Goal: Information Seeking & Learning: Check status

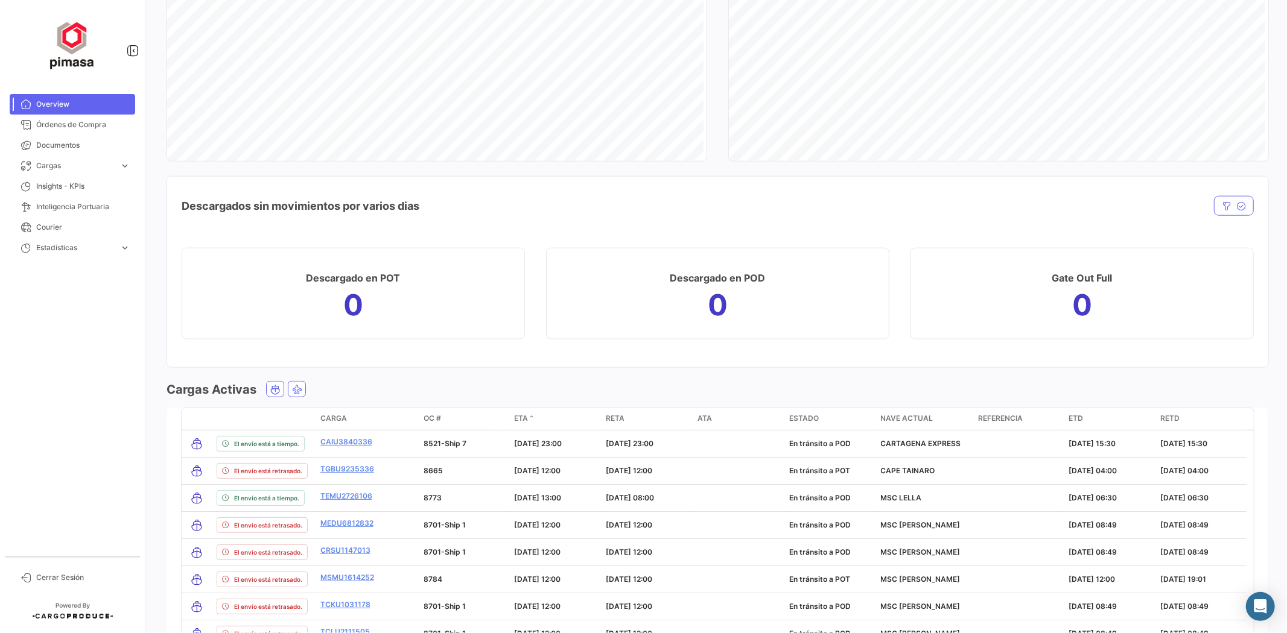
scroll to position [1003, 0]
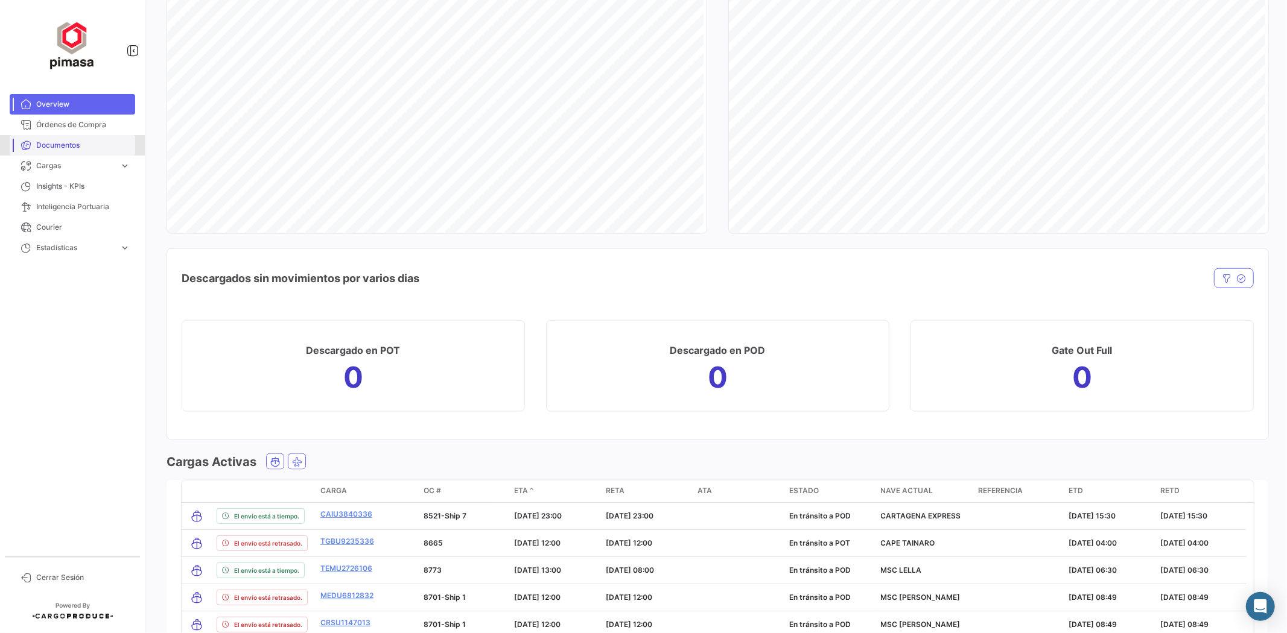
click at [80, 142] on span "Documentos" at bounding box center [83, 145] width 94 height 11
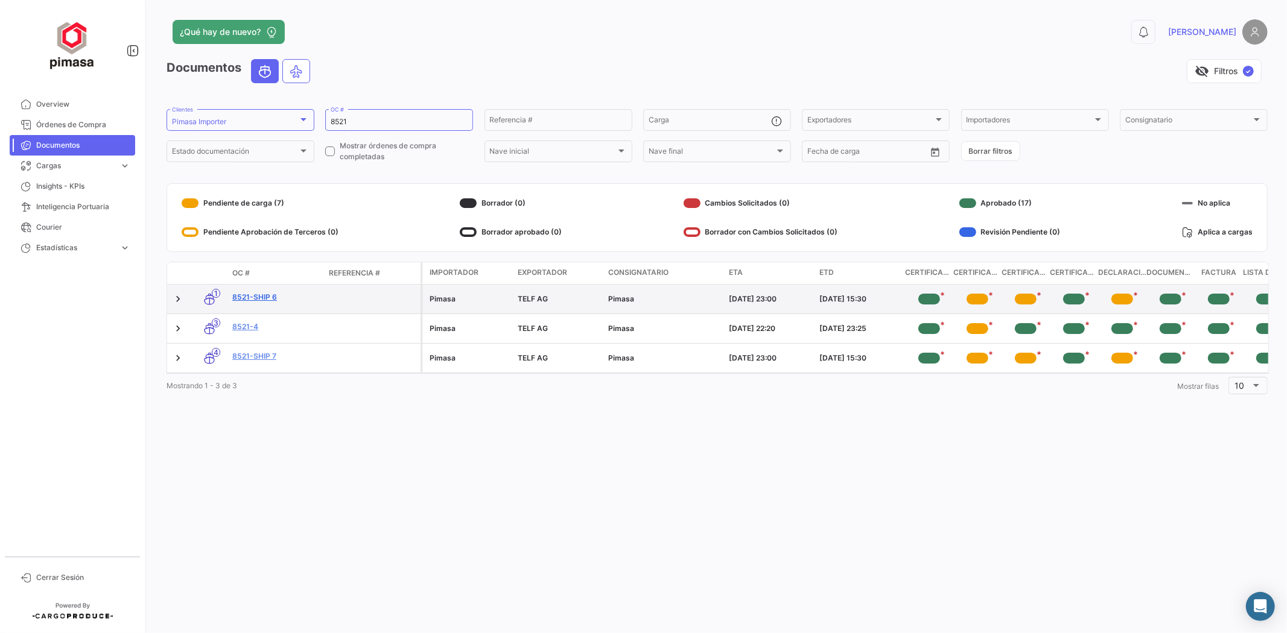
click at [264, 297] on link "8521-Ship 6" at bounding box center [275, 297] width 87 height 11
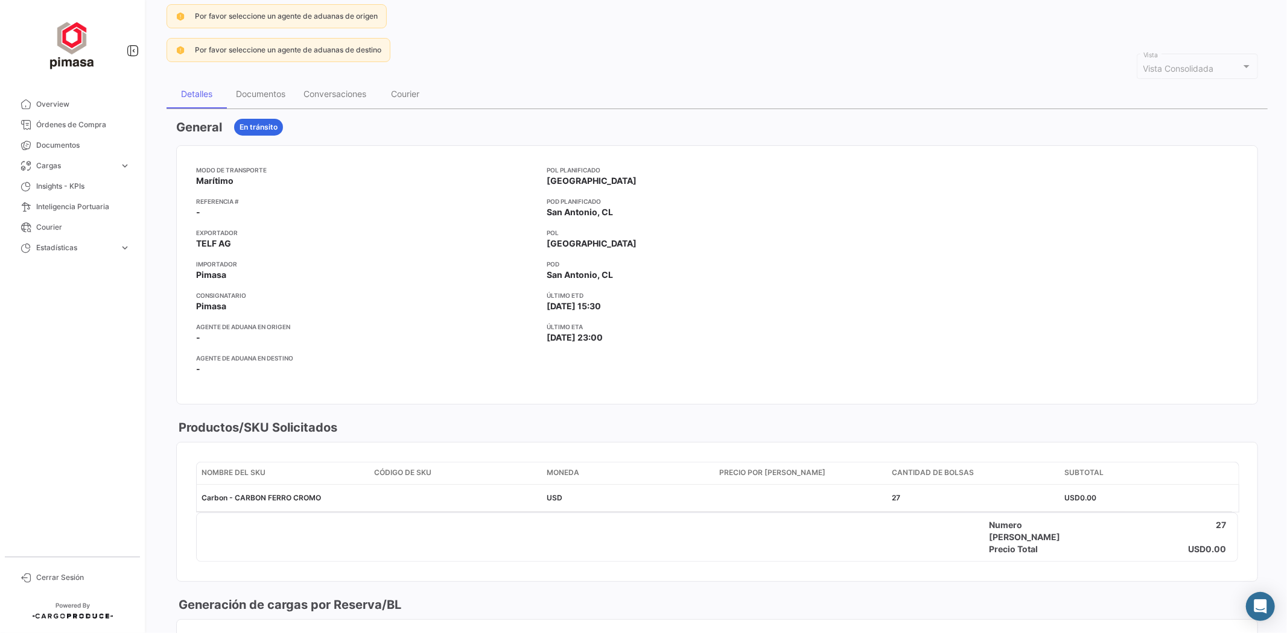
scroll to position [104, 0]
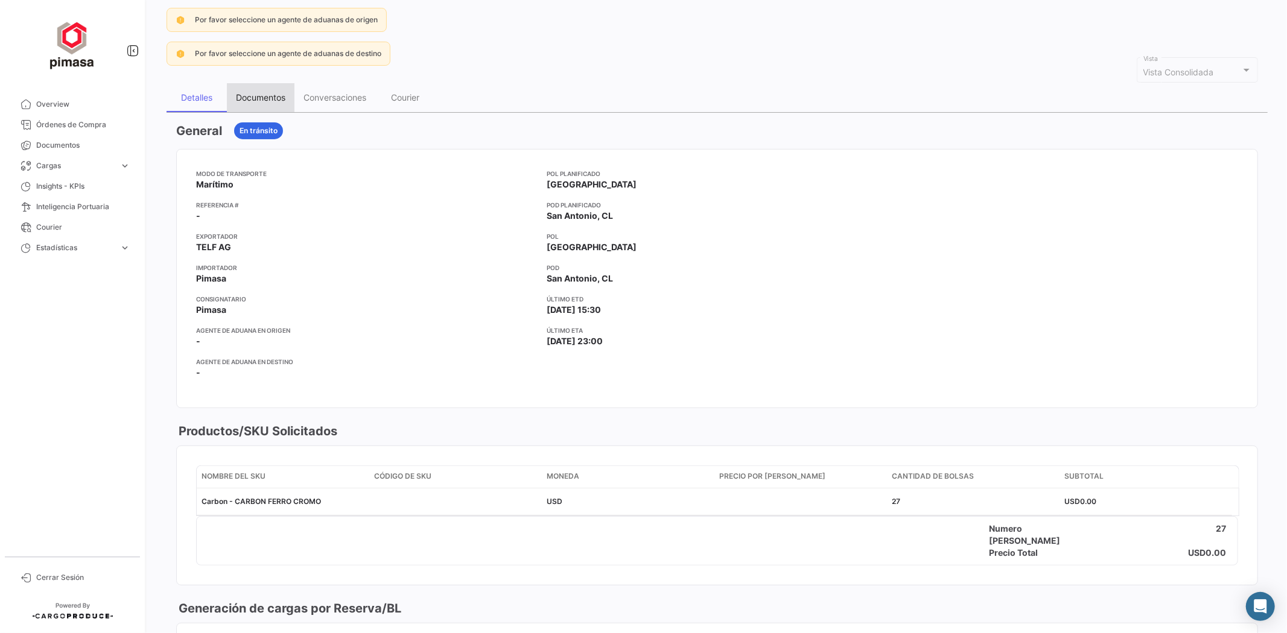
click at [270, 90] on div "Documentos" at bounding box center [261, 97] width 68 height 29
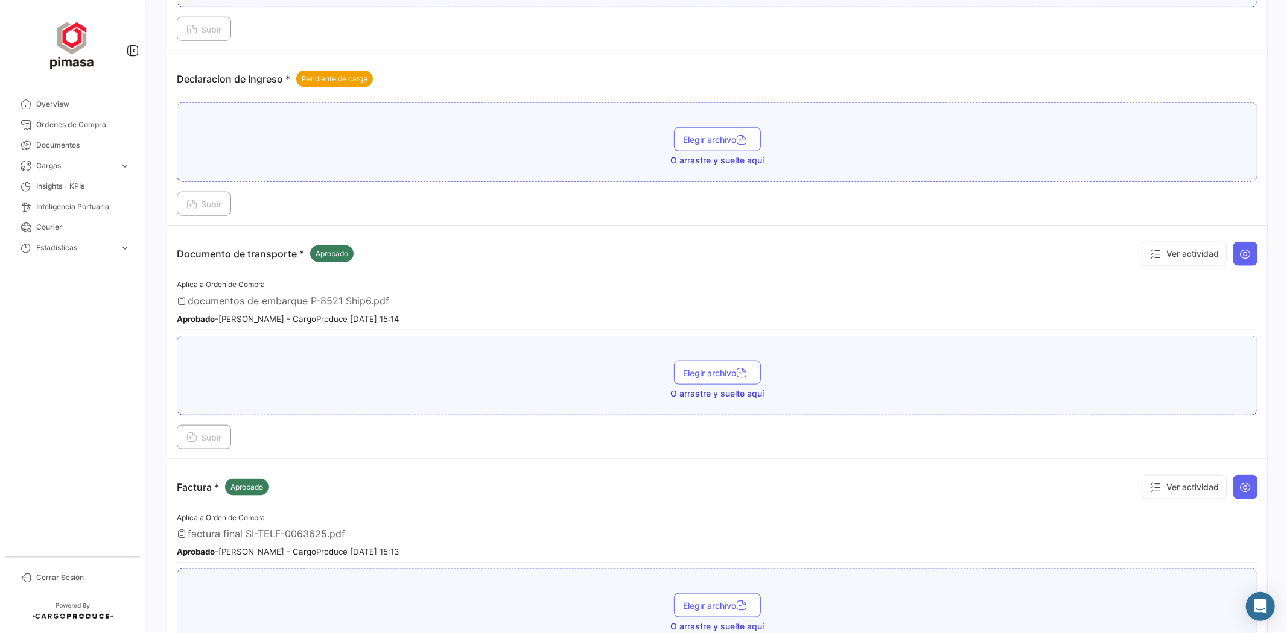
scroll to position [1273, 0]
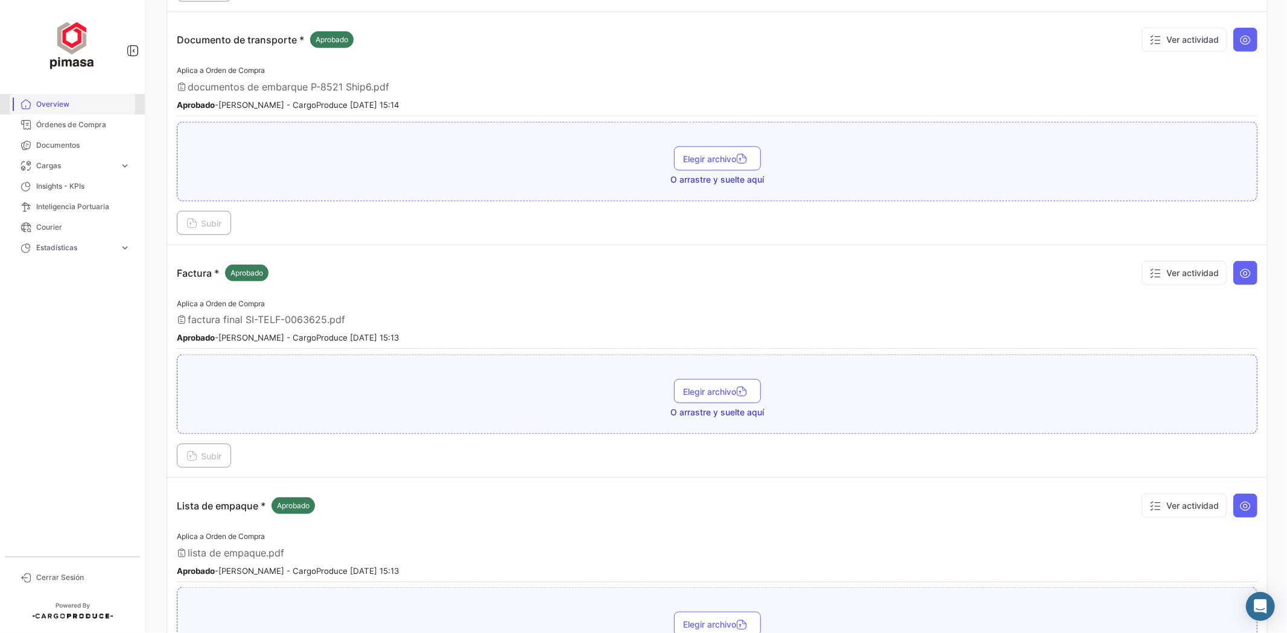
click at [73, 101] on span "Overview" at bounding box center [83, 104] width 94 height 11
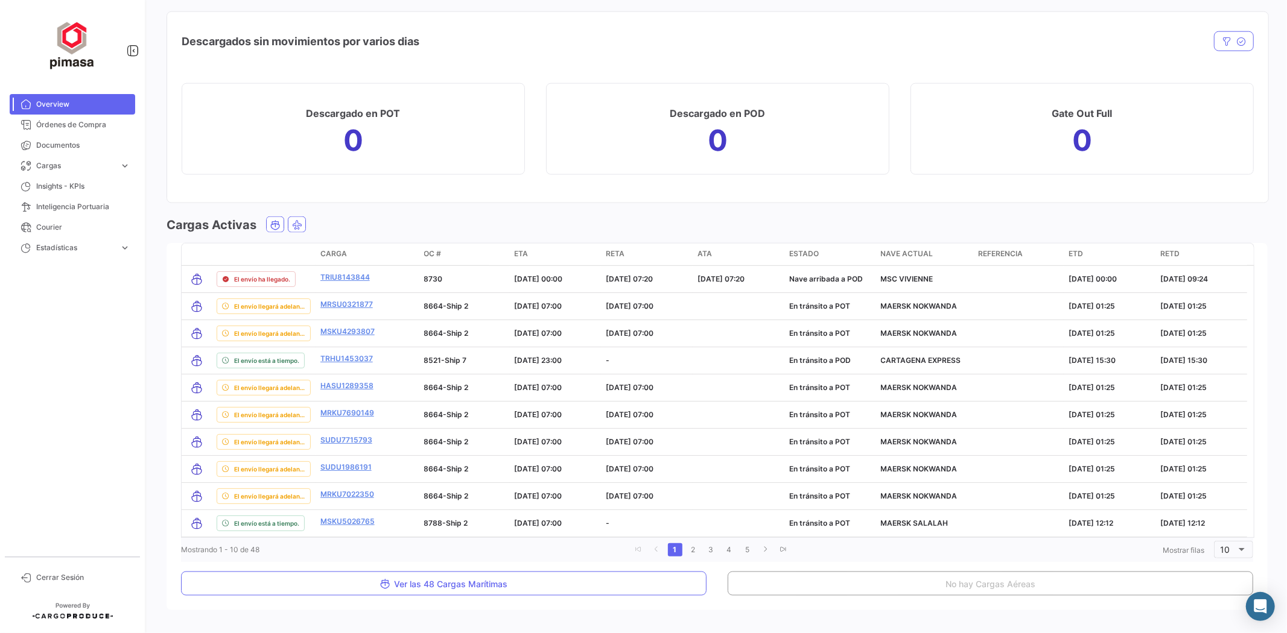
scroll to position [1270, 0]
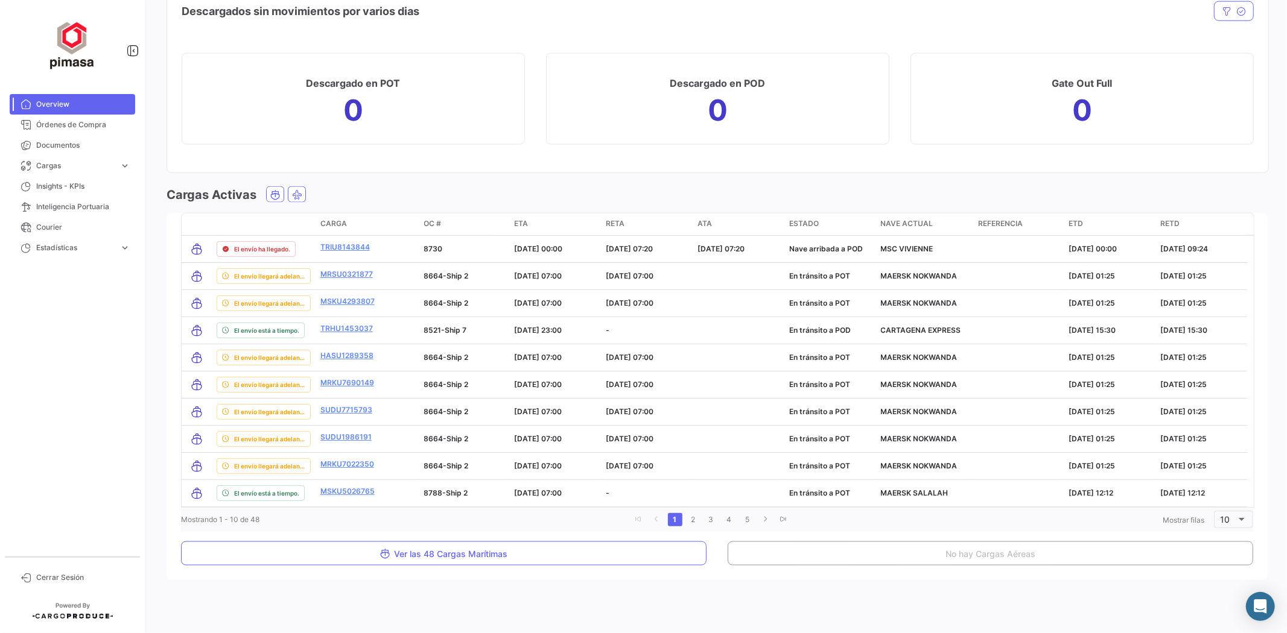
click at [521, 219] on span "ETA" at bounding box center [522, 223] width 14 height 11
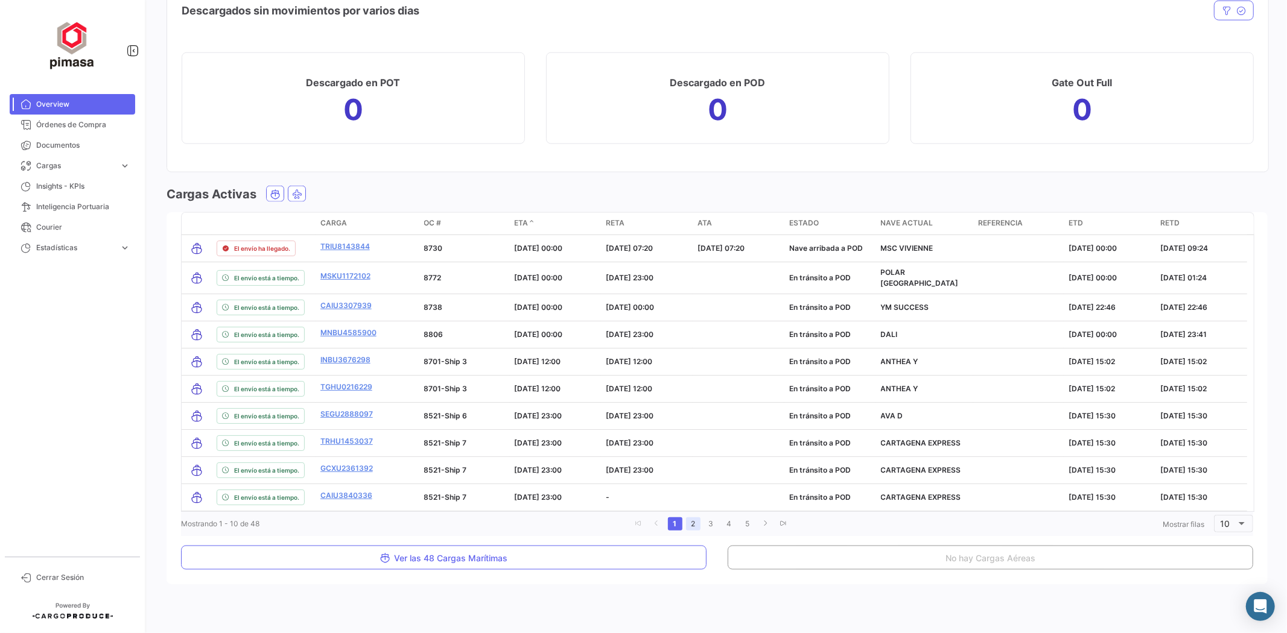
click at [691, 522] on link "2" at bounding box center [693, 524] width 14 height 13
